Goal: Information Seeking & Learning: Learn about a topic

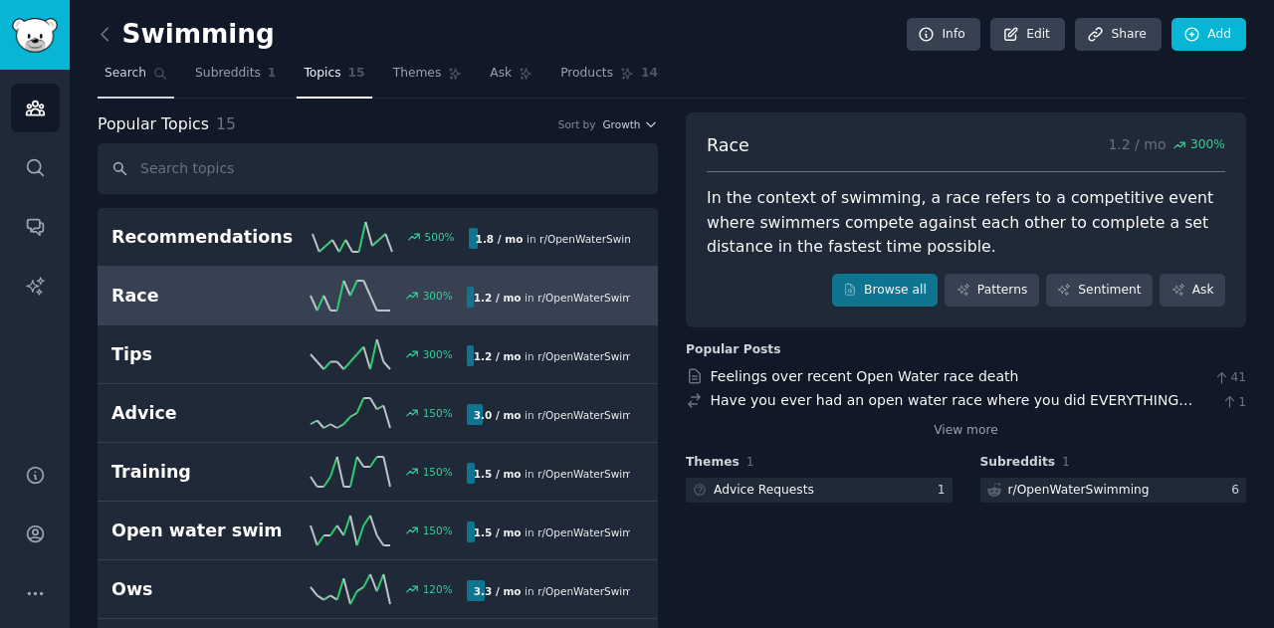
click at [153, 67] on icon at bounding box center [160, 74] width 14 height 14
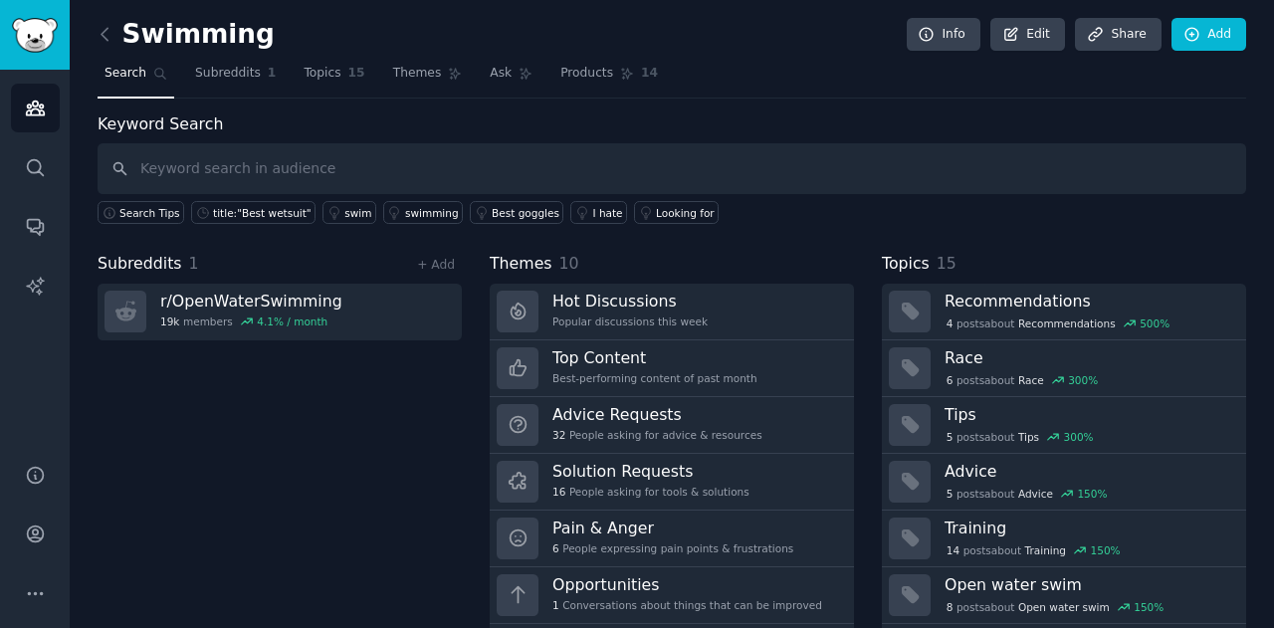
click at [212, 167] on input "text" at bounding box center [672, 168] width 1149 height 51
type input "PMO"
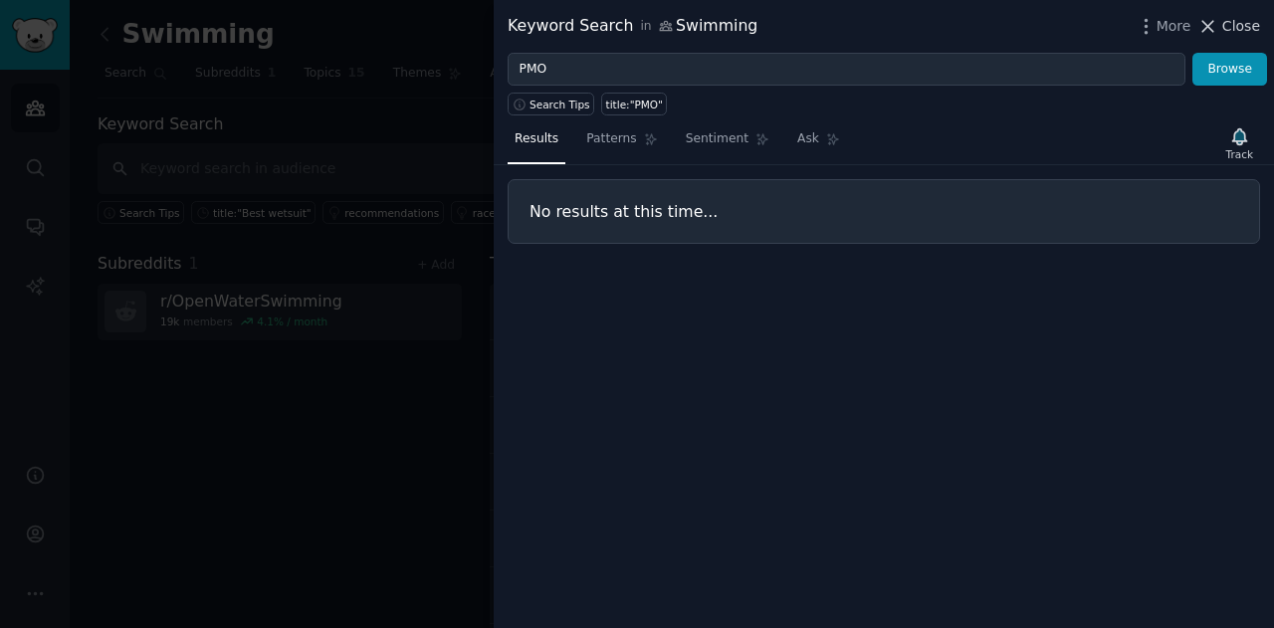
click at [1226, 29] on span "Close" at bounding box center [1241, 26] width 38 height 21
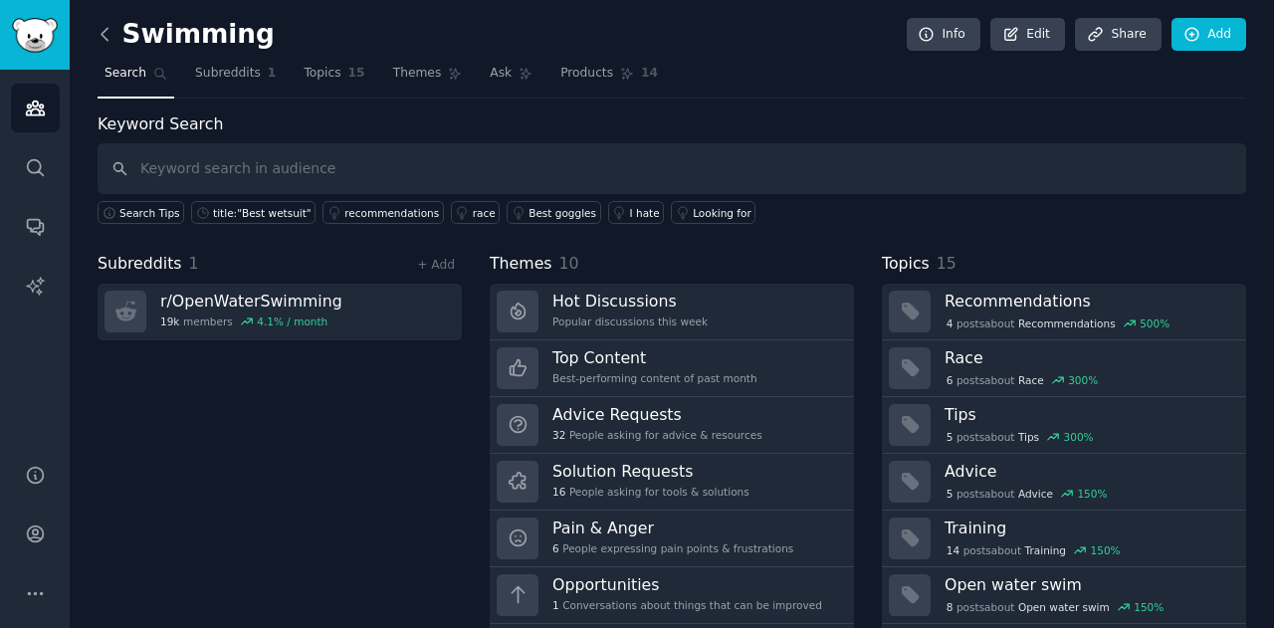
click at [108, 34] on icon at bounding box center [105, 34] width 21 height 21
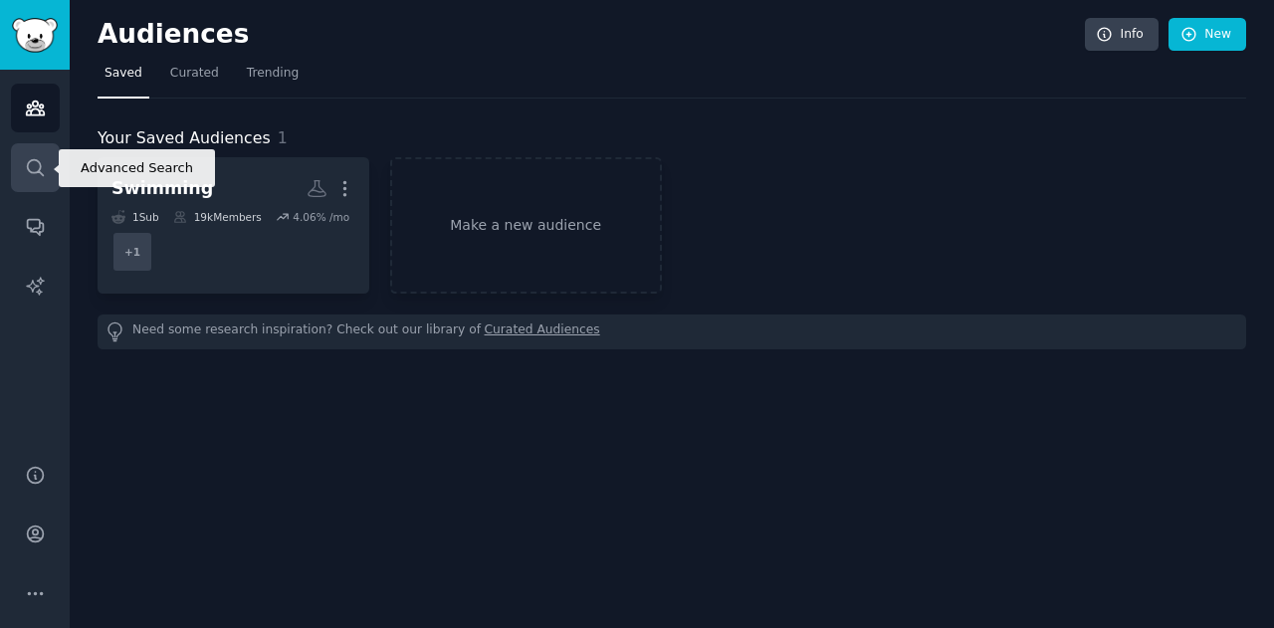
click at [34, 169] on icon "Sidebar" at bounding box center [35, 167] width 21 height 21
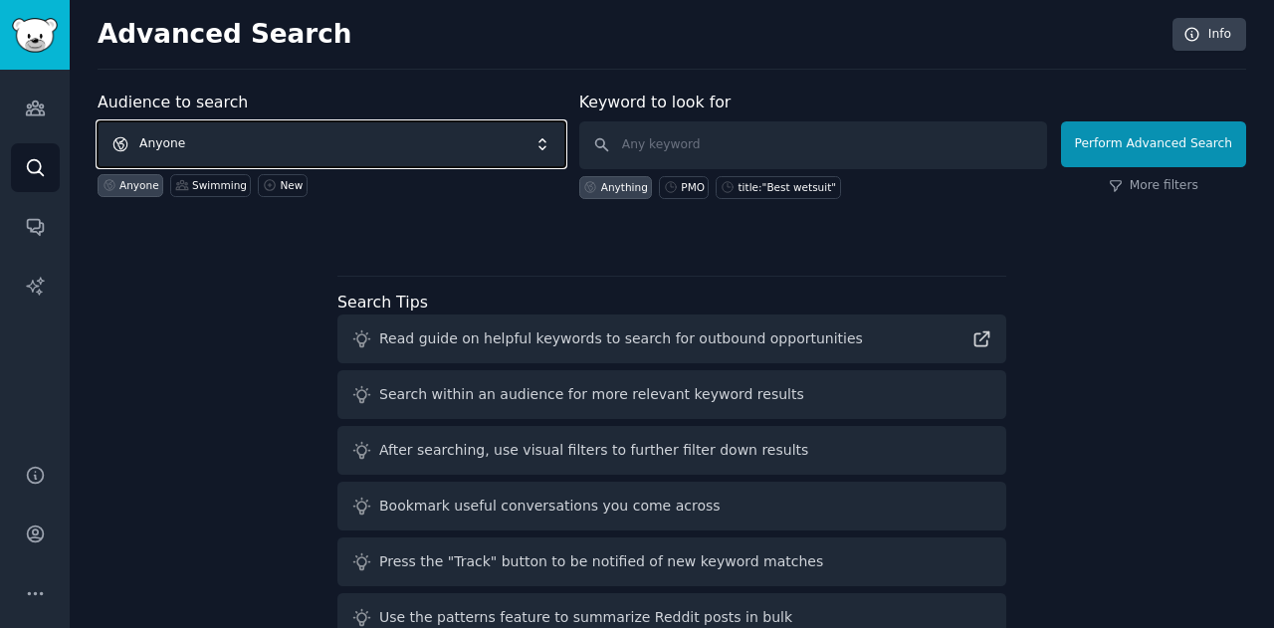
click at [317, 147] on span "Anyone" at bounding box center [332, 144] width 468 height 46
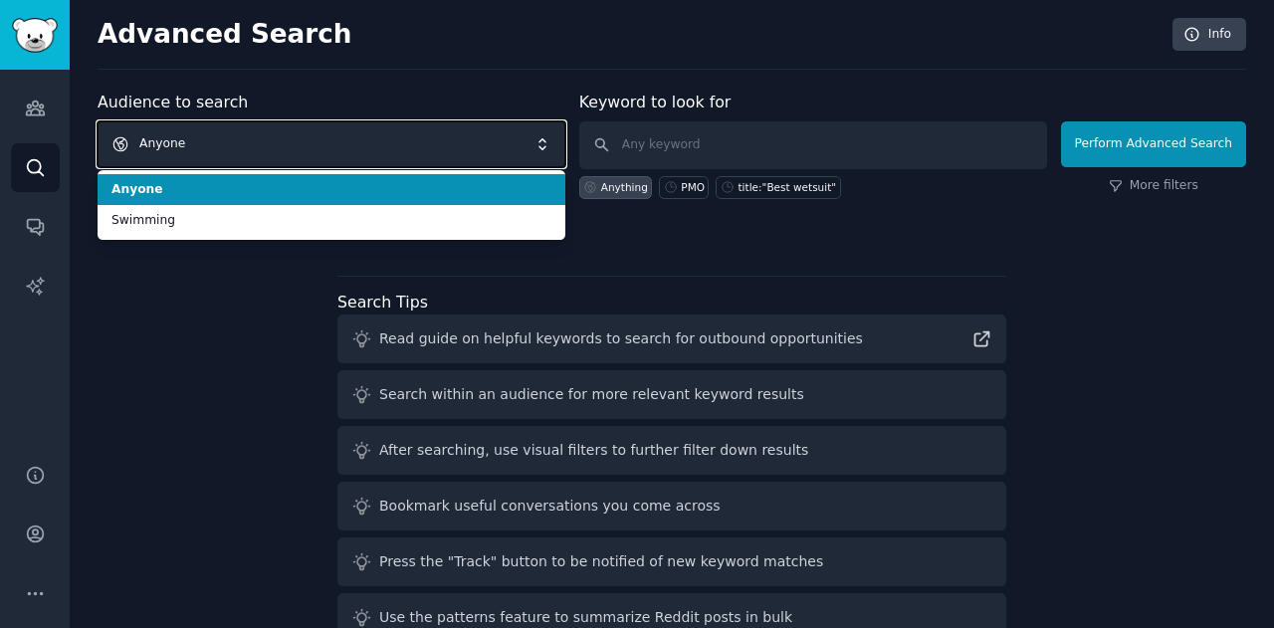
click at [317, 147] on span "Anyone" at bounding box center [332, 144] width 468 height 46
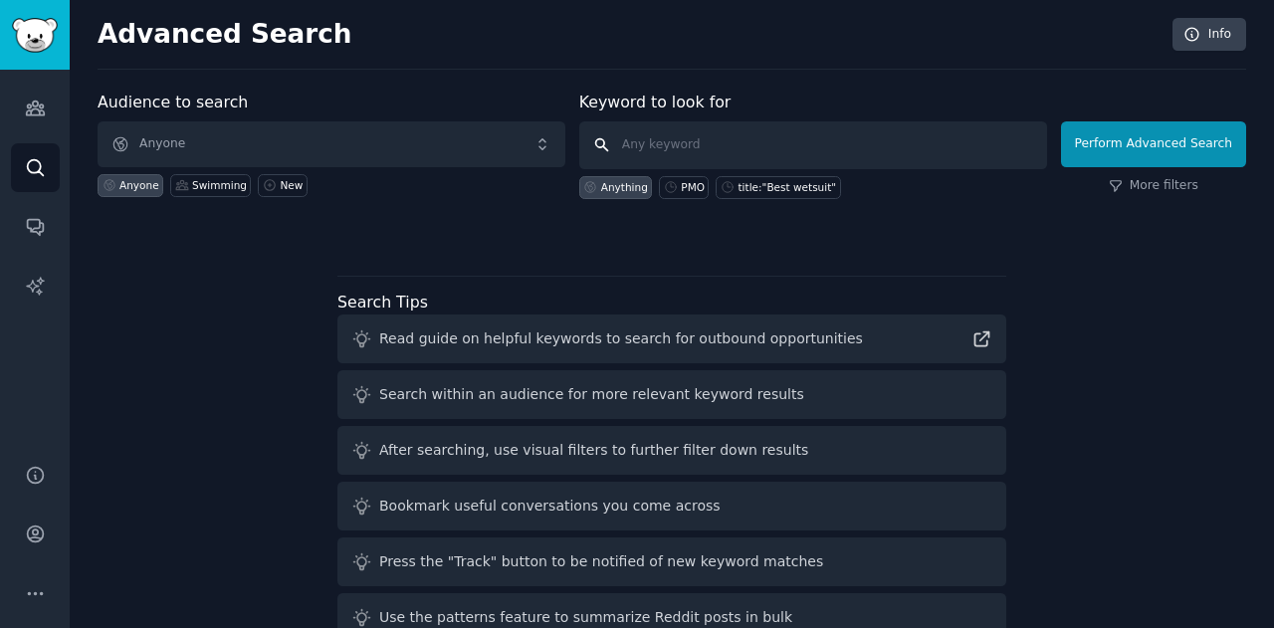
click at [766, 152] on input "text" at bounding box center [813, 145] width 468 height 48
click at [780, 142] on input "PMO" at bounding box center [813, 145] width 468 height 48
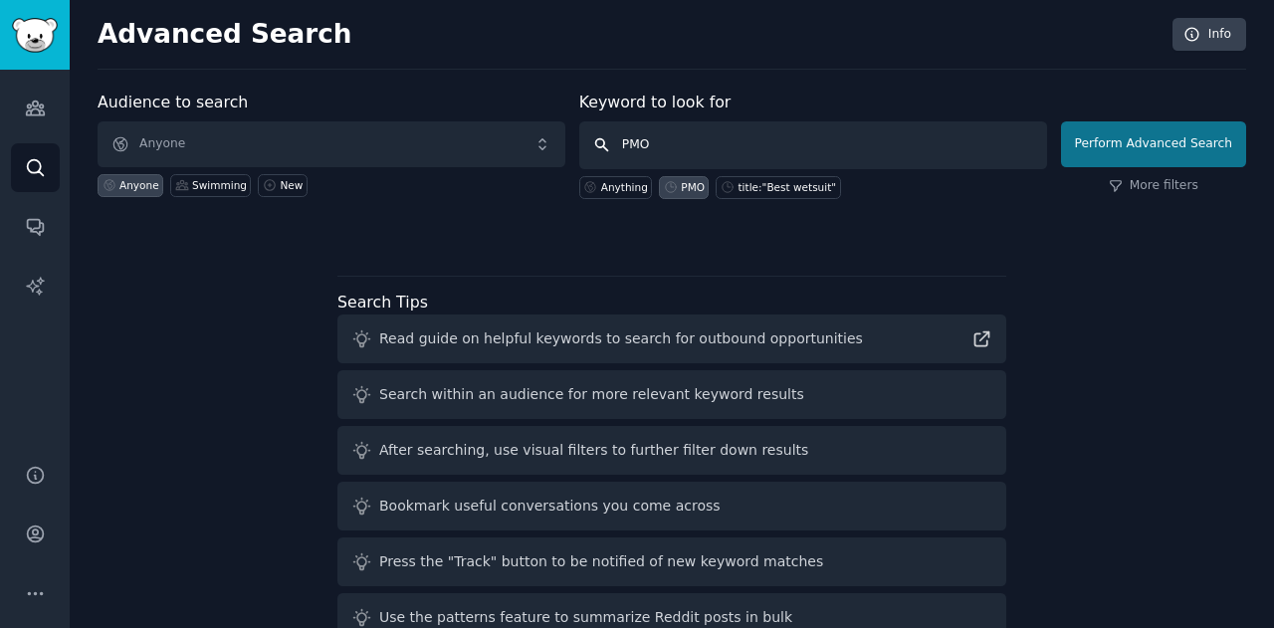
type input "PMO"
click at [1144, 140] on button "Perform Advanced Search" at bounding box center [1153, 144] width 185 height 46
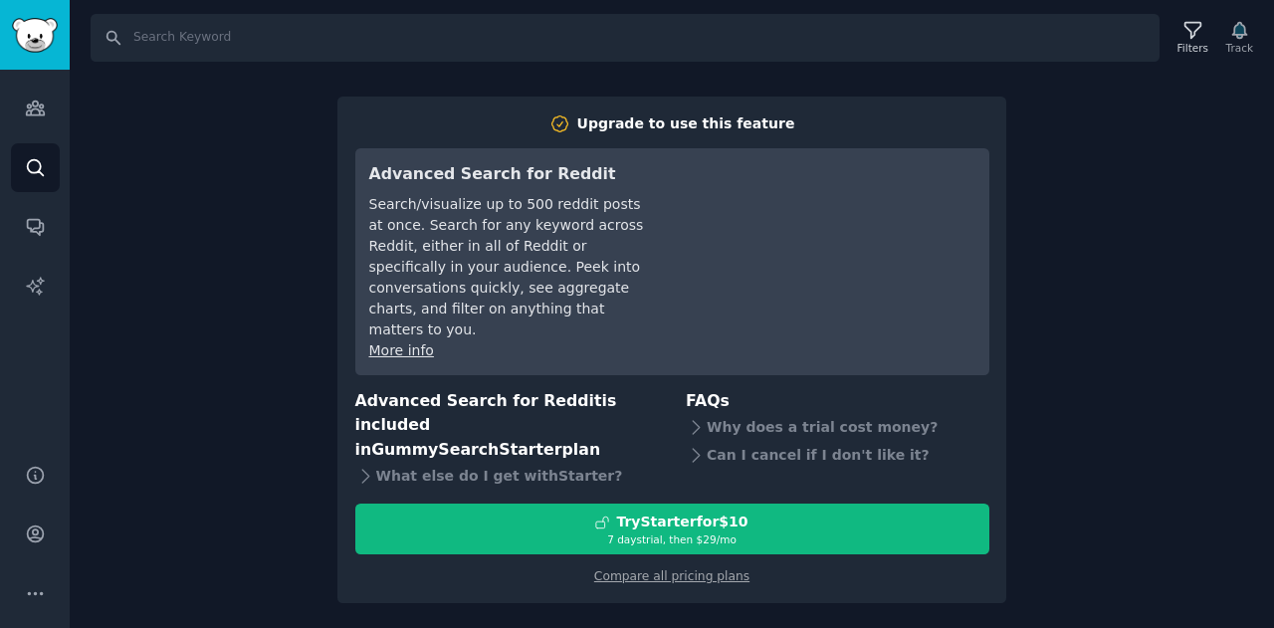
click at [1066, 257] on div "Search Filters Track Upgrade to use this feature Advanced Search for Reddit Sea…" at bounding box center [672, 314] width 1205 height 628
click at [189, 150] on div "Search Filters Track Upgrade to use this feature Advanced Search for Reddit Sea…" at bounding box center [672, 314] width 1205 height 628
